Goal: Book appointment/travel/reservation

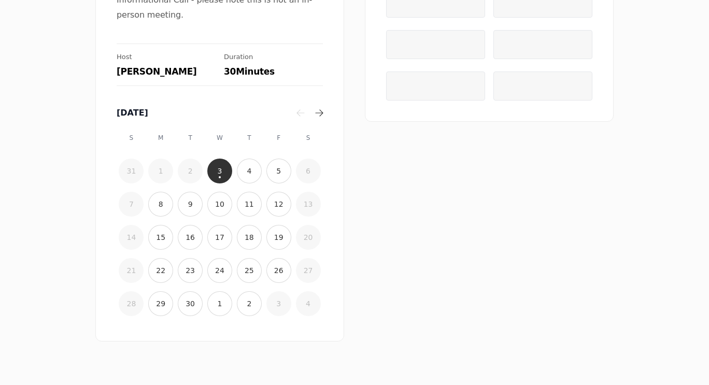
scroll to position [188, 0]
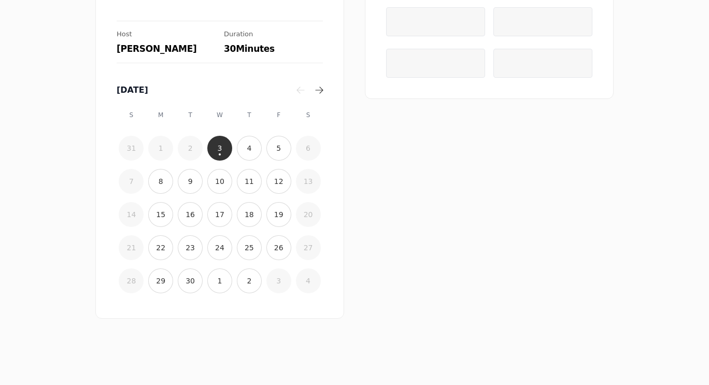
click at [275, 186] on time "12" at bounding box center [278, 181] width 9 height 10
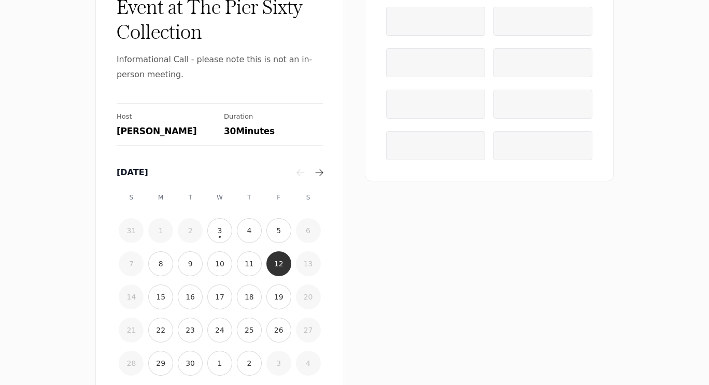
scroll to position [0, 0]
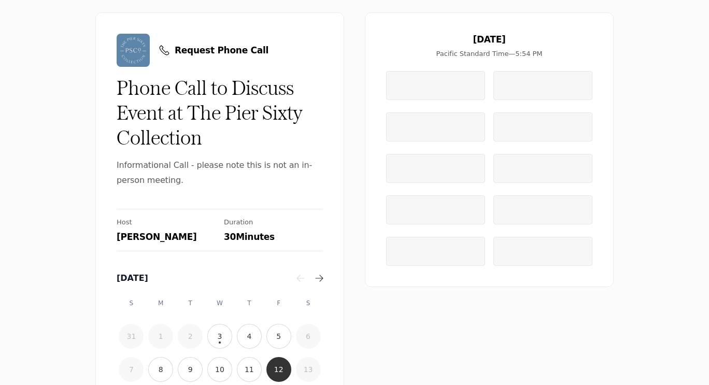
click at [687, 0] on div at bounding box center [354, 0] width 709 height 0
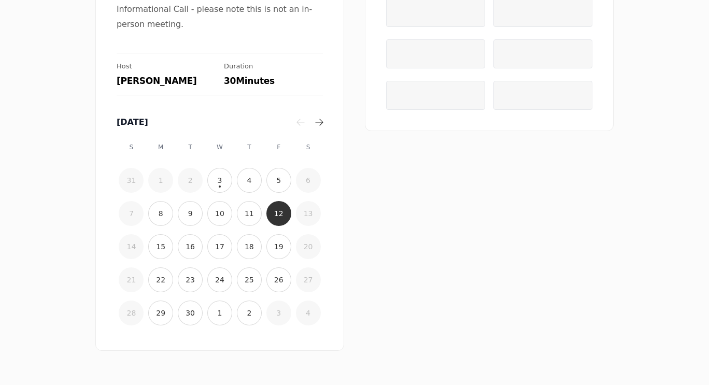
scroll to position [157, 0]
click at [315, 119] on icon "button" at bounding box center [319, 121] width 8 height 8
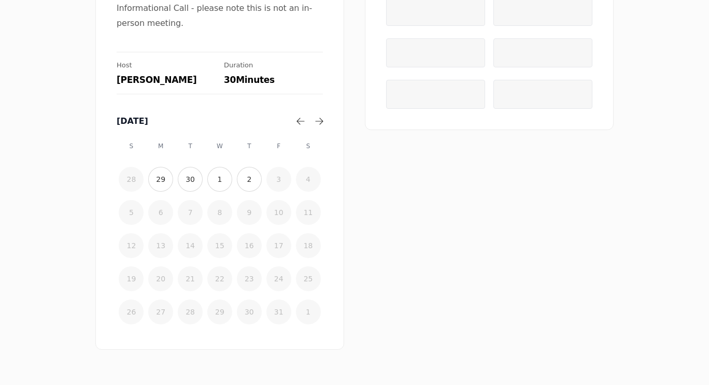
click at [247, 187] on button "2" at bounding box center [249, 179] width 25 height 25
click at [218, 181] on time "1" at bounding box center [220, 179] width 5 height 10
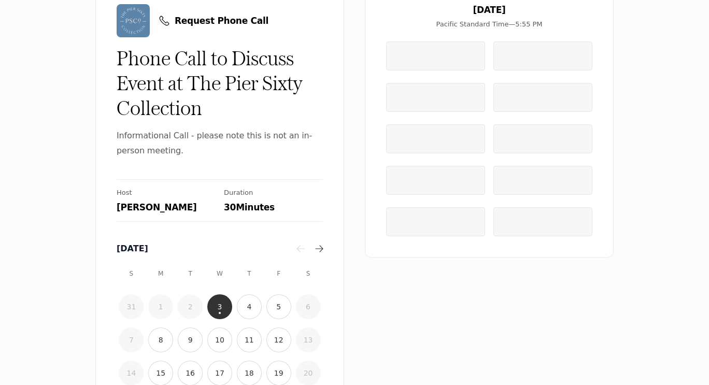
scroll to position [20, 0]
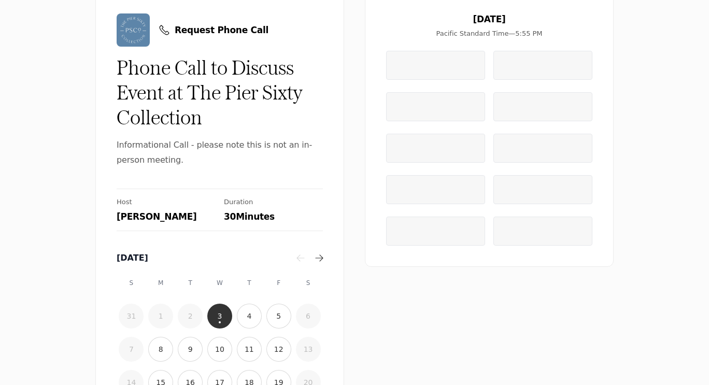
click at [244, 310] on button "4" at bounding box center [249, 316] width 25 height 25
click at [276, 320] on time "5" at bounding box center [278, 316] width 5 height 10
click at [425, 68] on div at bounding box center [435, 65] width 99 height 29
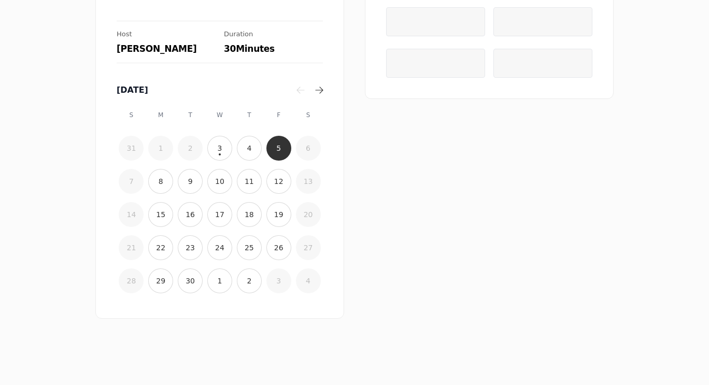
click at [247, 284] on time "2" at bounding box center [249, 281] width 5 height 10
click at [217, 142] on button "3" at bounding box center [219, 148] width 25 height 25
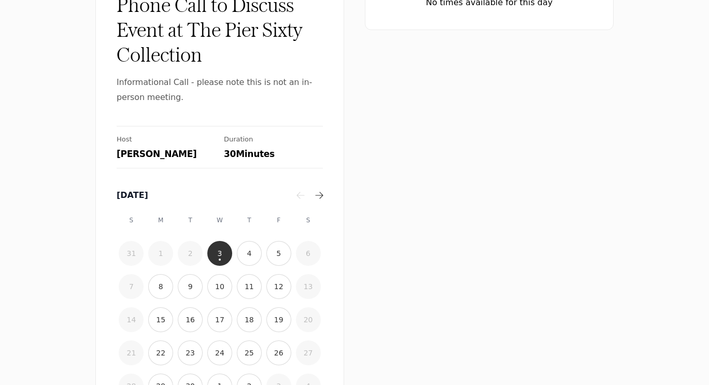
scroll to position [83, 0]
click at [159, 318] on time "15" at bounding box center [160, 319] width 9 height 10
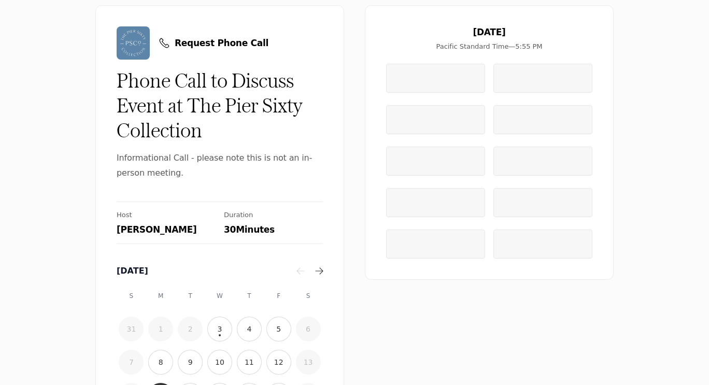
scroll to position [10, 0]
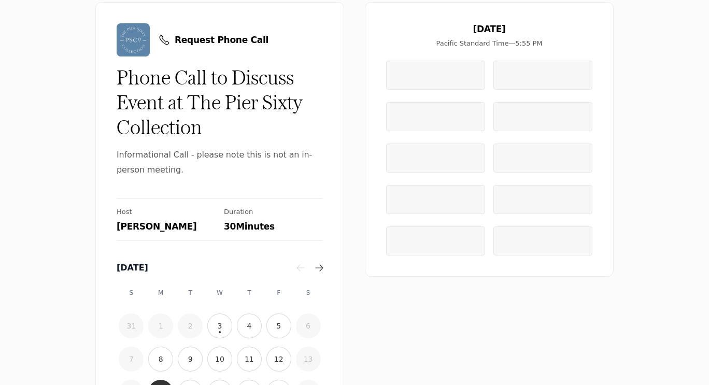
click at [280, 359] on button "12" at bounding box center [278, 359] width 25 height 25
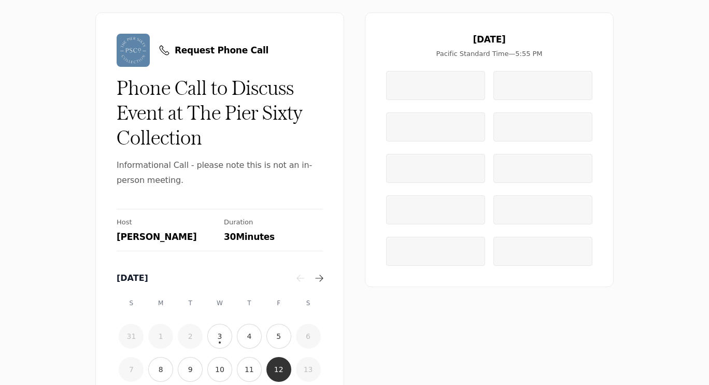
click at [508, 251] on div at bounding box center [542, 251] width 99 height 29
click at [415, 88] on div at bounding box center [435, 85] width 99 height 29
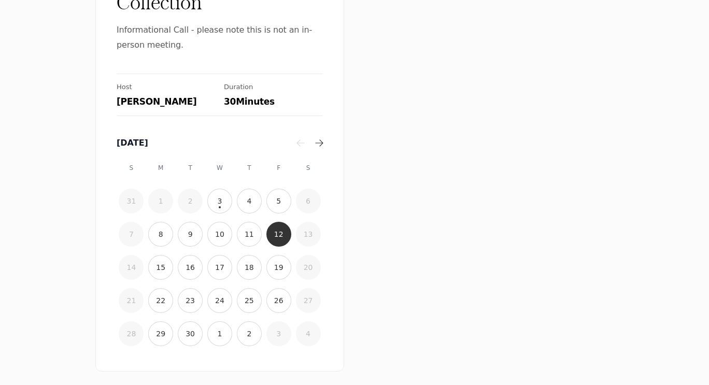
scroll to position [136, 0]
click at [317, 140] on icon "button" at bounding box center [319, 141] width 8 height 7
click at [218, 199] on time "1" at bounding box center [220, 200] width 5 height 10
click at [414, 120] on div at bounding box center [435, 115] width 99 height 29
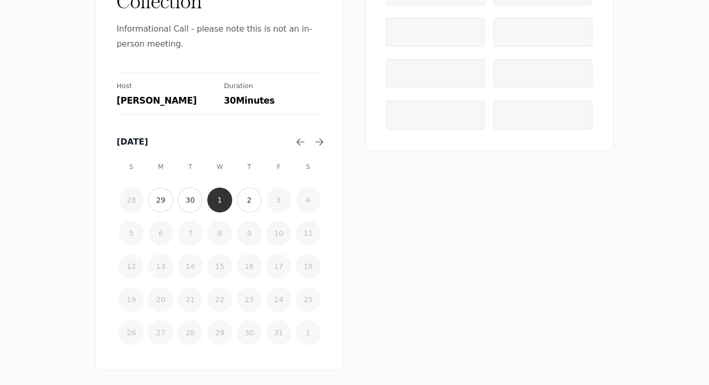
scroll to position [0, 0]
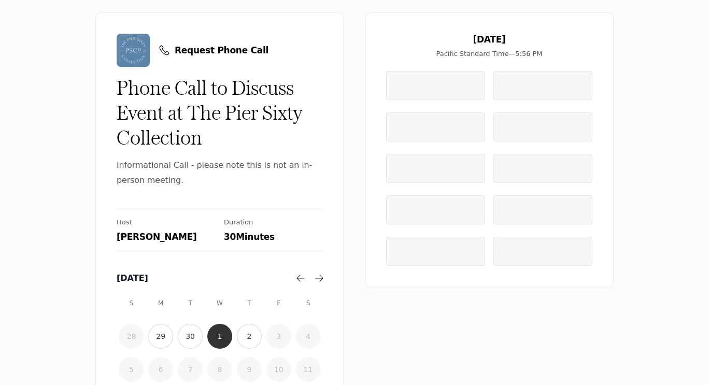
click at [415, 128] on div at bounding box center [435, 126] width 99 height 29
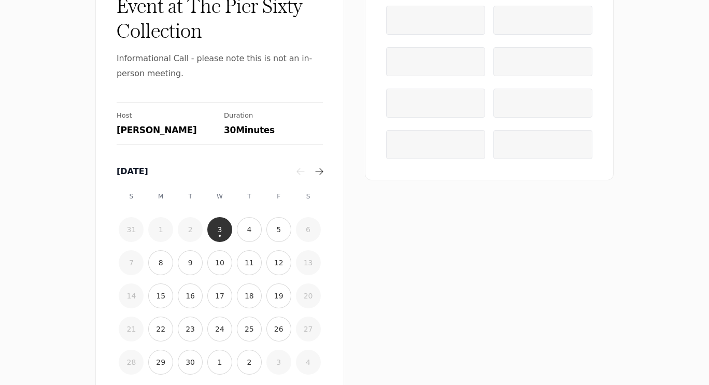
scroll to position [107, 0]
click at [245, 265] on time "11" at bounding box center [249, 262] width 9 height 10
click at [317, 170] on icon "button" at bounding box center [319, 171] width 8 height 8
click at [247, 233] on time "2" at bounding box center [249, 229] width 5 height 10
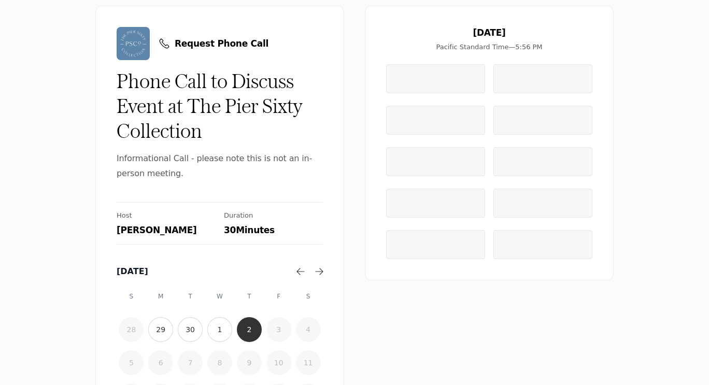
scroll to position [0, 0]
